Goal: Task Accomplishment & Management: Use online tool/utility

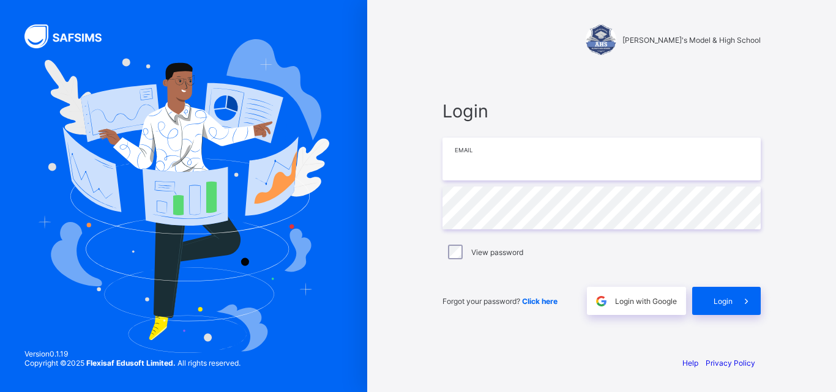
click at [589, 157] on input "email" at bounding box center [601, 159] width 318 height 43
click at [495, 169] on input "email" at bounding box center [601, 159] width 318 height 43
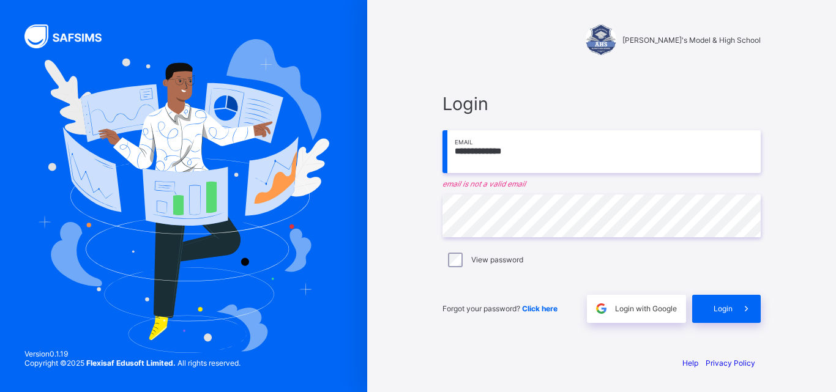
click at [514, 146] on input "**********" at bounding box center [601, 151] width 318 height 43
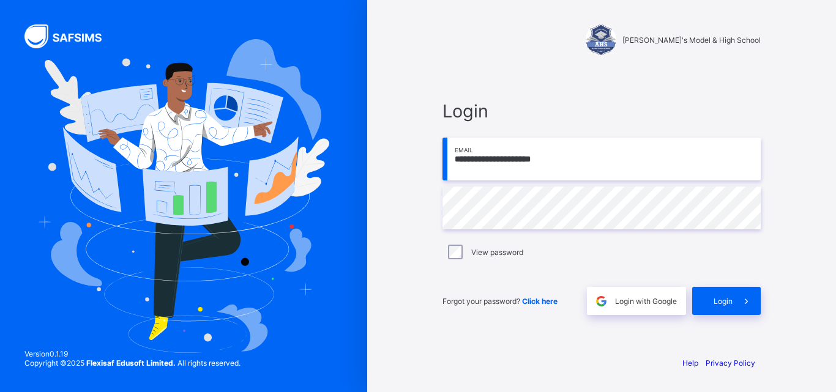
type input "**********"
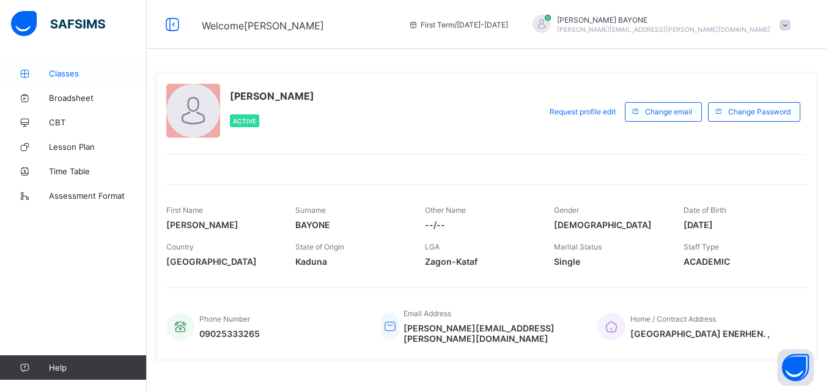
click at [73, 75] on span "Classes" at bounding box center [98, 74] width 98 height 10
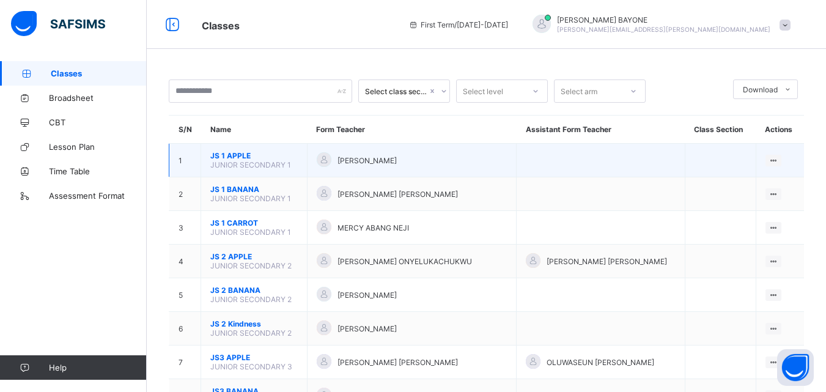
click at [328, 157] on div at bounding box center [324, 159] width 15 height 15
click at [769, 185] on div "View Class" at bounding box center [757, 184] width 38 height 12
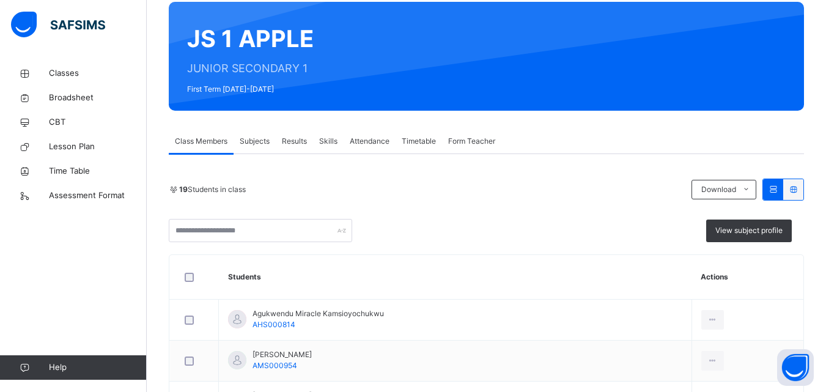
scroll to position [122, 0]
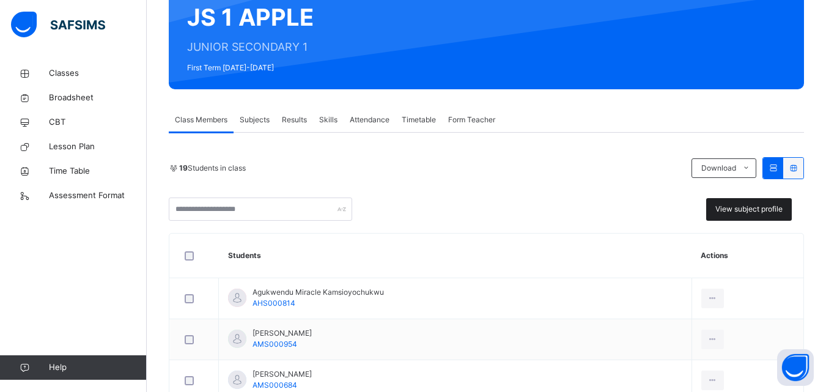
click at [733, 215] on div "View subject profile" at bounding box center [749, 209] width 86 height 23
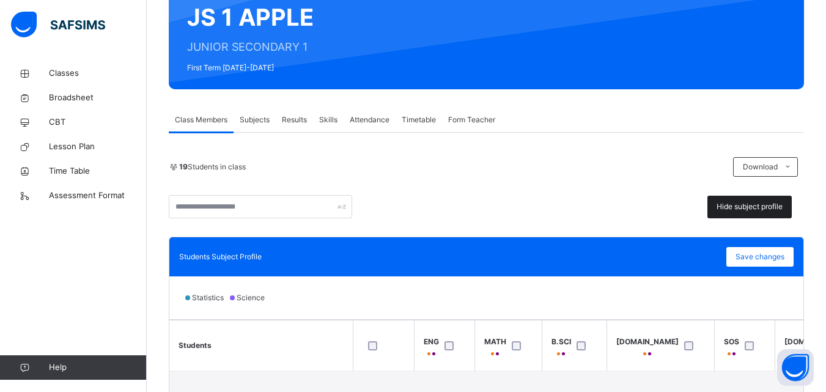
click at [737, 209] on span "Hide subject profile" at bounding box center [750, 206] width 66 height 11
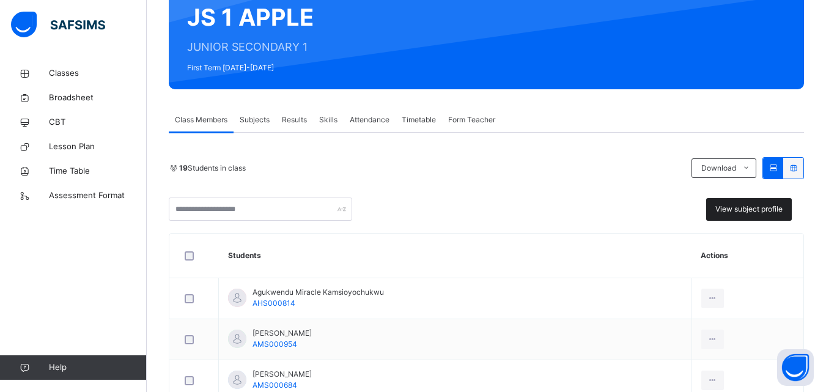
click at [762, 202] on div "View subject profile" at bounding box center [749, 209] width 86 height 23
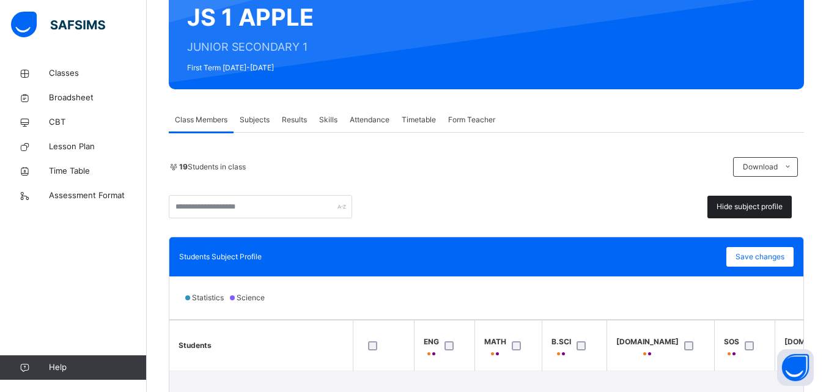
click at [752, 206] on span "Hide subject profile" at bounding box center [750, 206] width 66 height 11
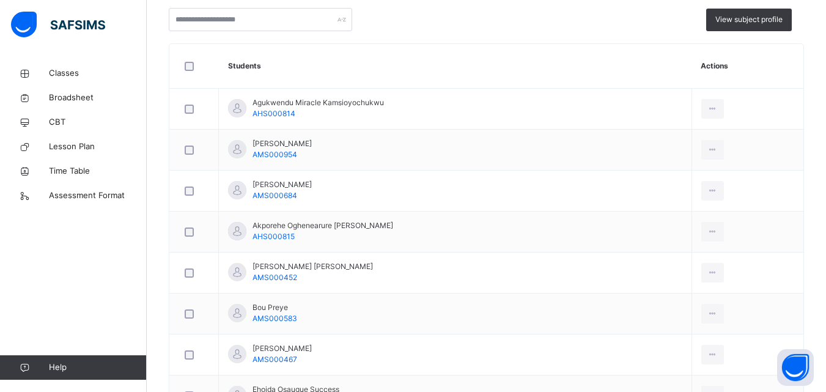
scroll to position [61, 0]
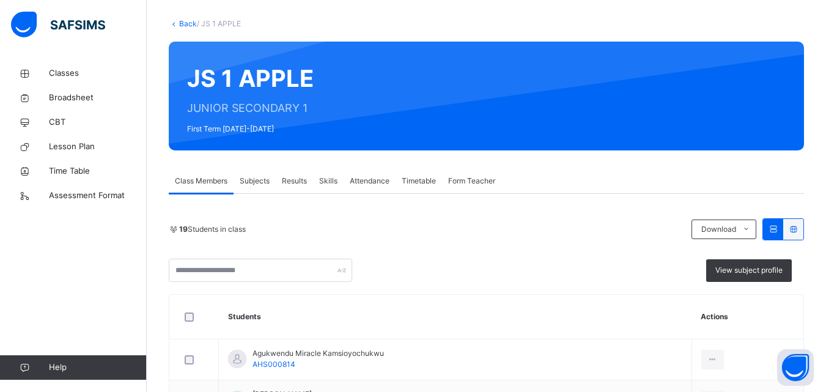
click at [249, 181] on span "Subjects" at bounding box center [255, 181] width 30 height 11
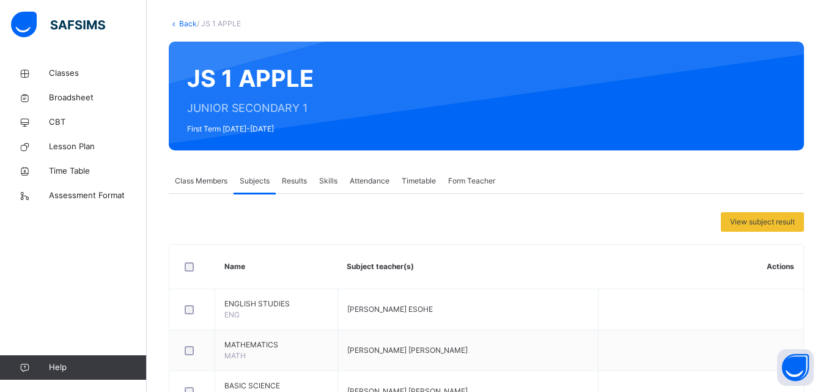
scroll to position [245, 0]
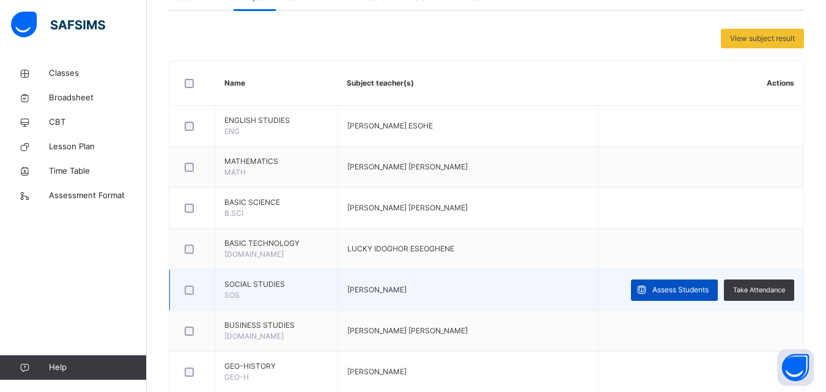
click at [705, 294] on span "Assess Students" at bounding box center [681, 289] width 56 height 11
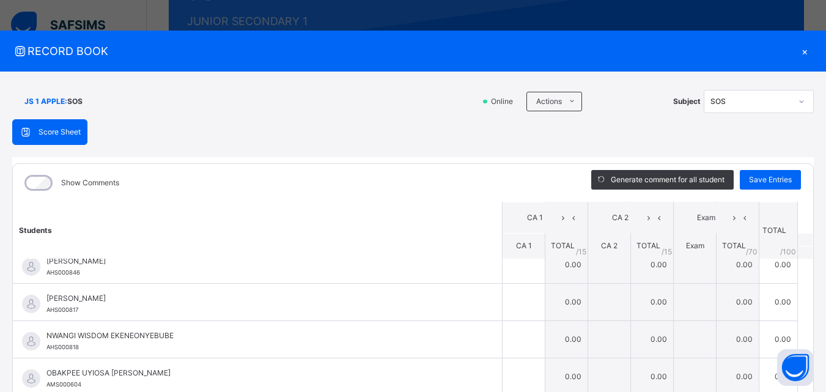
scroll to position [61, 0]
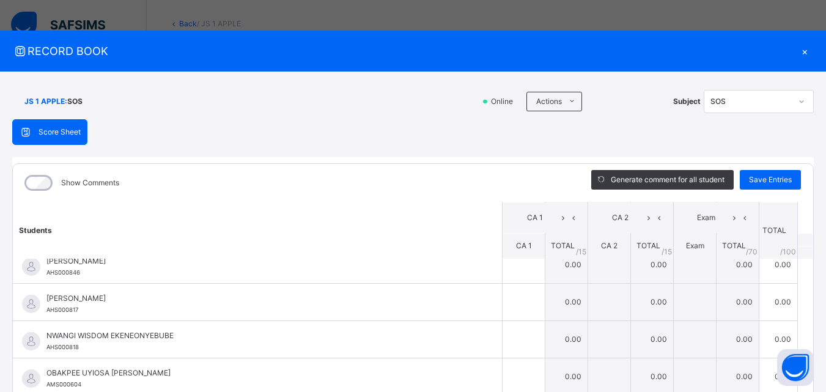
click at [801, 53] on div "×" at bounding box center [805, 51] width 18 height 17
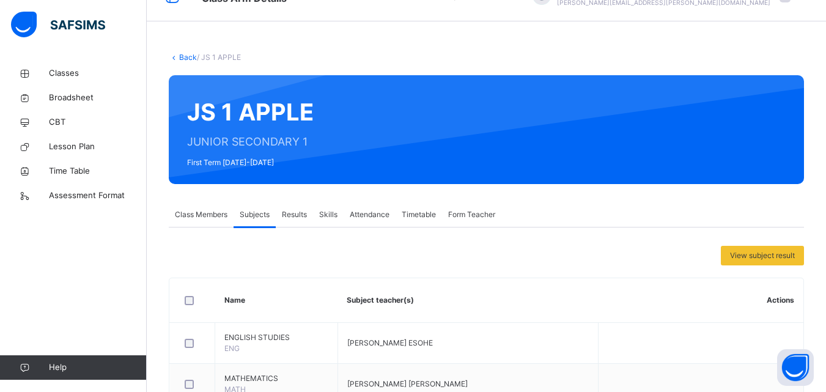
scroll to position [0, 0]
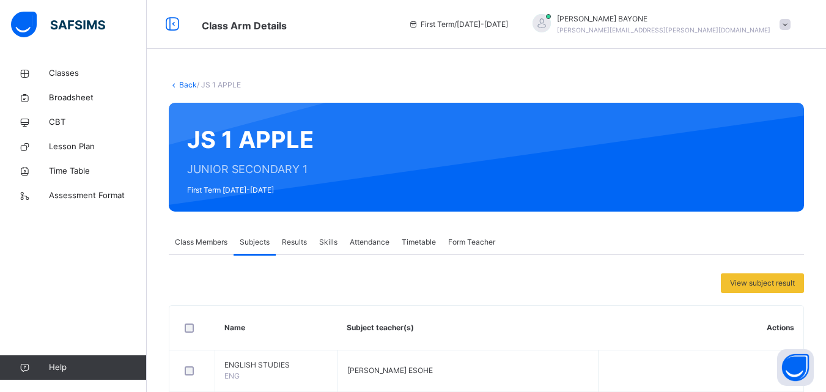
click at [193, 248] on div "Class Members" at bounding box center [201, 242] width 65 height 24
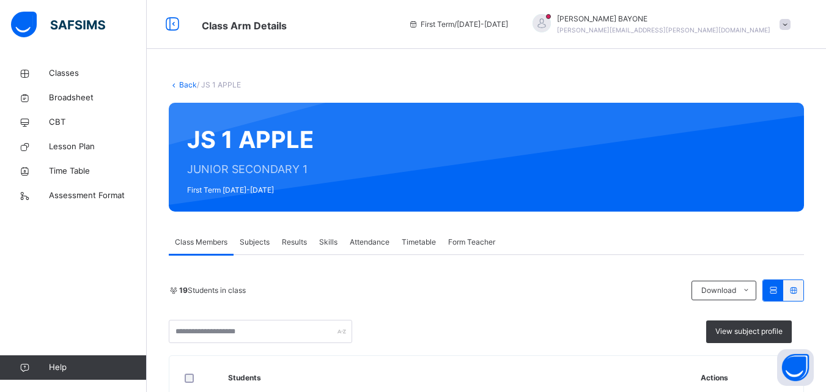
click at [188, 81] on link "Back" at bounding box center [188, 84] width 18 height 9
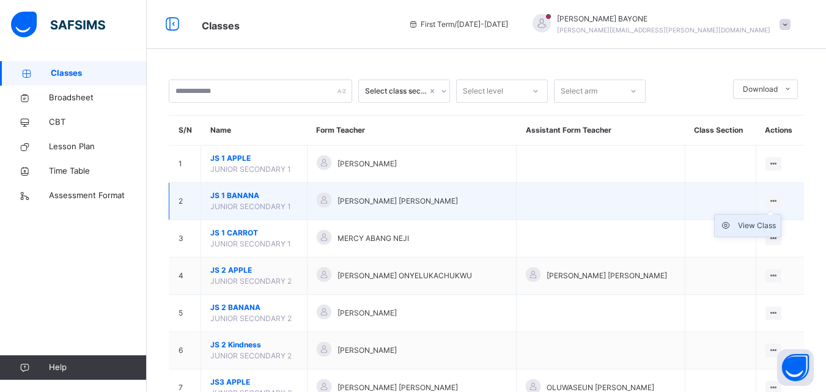
click at [758, 224] on div "View Class" at bounding box center [757, 226] width 38 height 12
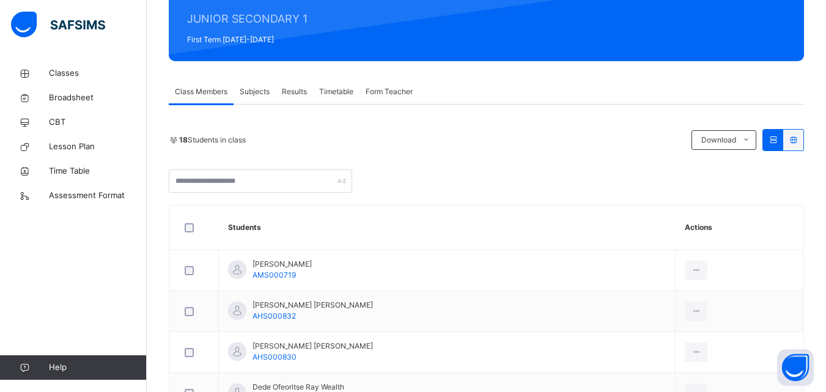
scroll to position [122, 0]
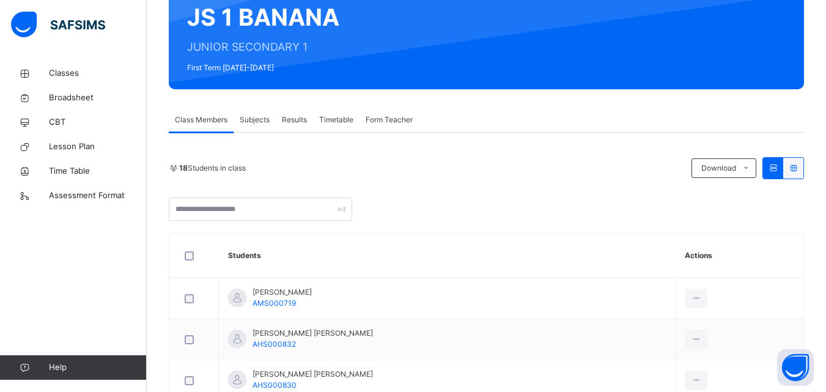
click at [260, 120] on span "Subjects" at bounding box center [255, 119] width 30 height 11
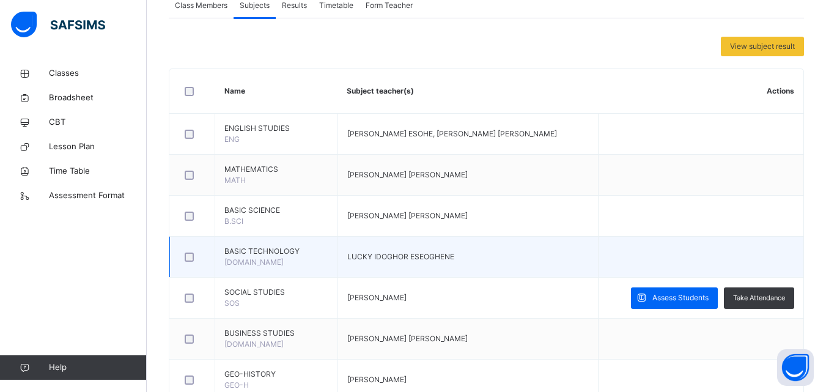
scroll to position [245, 0]
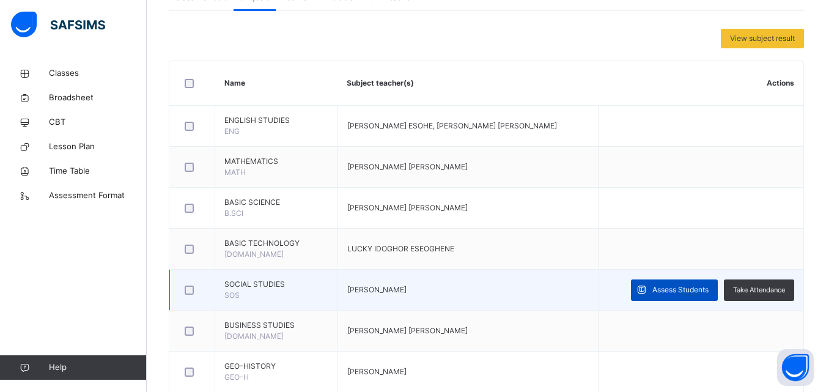
click at [664, 291] on span "Assess Students" at bounding box center [681, 289] width 56 height 11
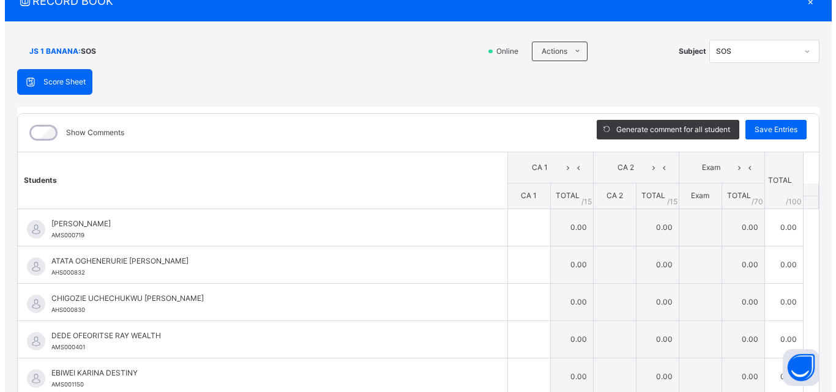
scroll to position [0, 0]
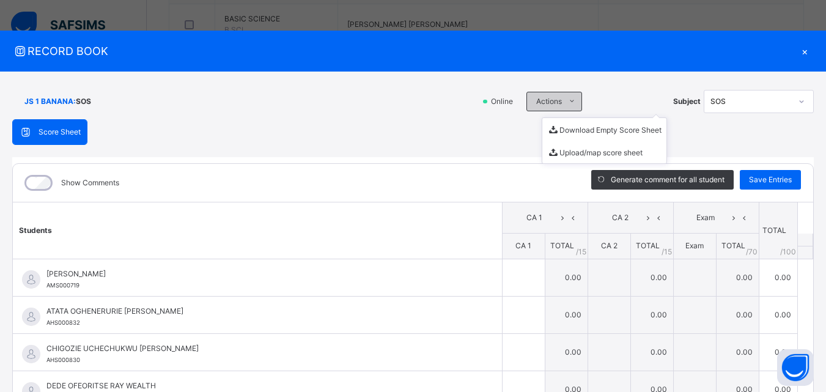
click at [552, 100] on span "Actions" at bounding box center [549, 101] width 26 height 11
click at [570, 126] on li "Download Empty Score Sheet" at bounding box center [605, 129] width 124 height 23
drag, startPoint x: 562, startPoint y: 106, endPoint x: 562, endPoint y: 122, distance: 16.5
click at [562, 105] on div "Actions Download Empty Score Sheet Upload/map score sheet" at bounding box center [597, 102] width 141 height 20
click at [563, 117] on ul "Download Empty Score Sheet Upload/map score sheet" at bounding box center [604, 140] width 125 height 46
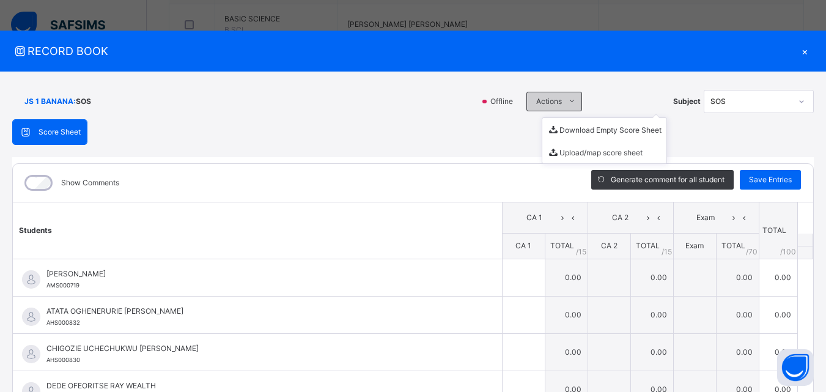
click at [568, 102] on icon at bounding box center [572, 102] width 9 height 10
click at [0, 0] on li "Upload/map score sheet" at bounding box center [0, 0] width 0 height 0
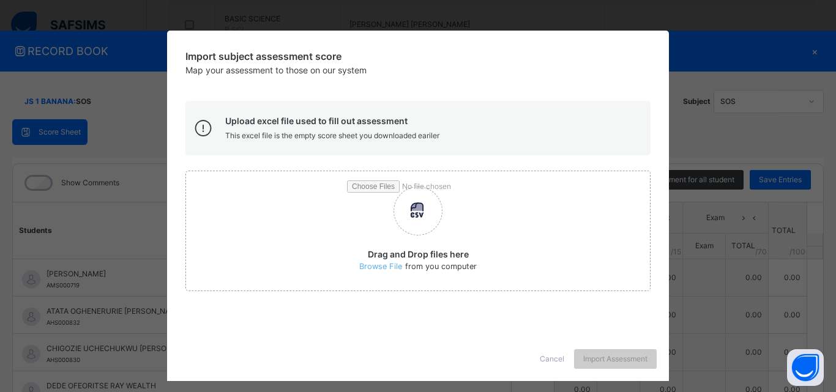
drag, startPoint x: 743, startPoint y: 55, endPoint x: 724, endPoint y: 20, distance: 40.5
click at [745, 53] on div "Import subject assessment score Map your assessment to those on our system Uplo…" at bounding box center [418, 196] width 836 height 392
